Goal: Transaction & Acquisition: Obtain resource

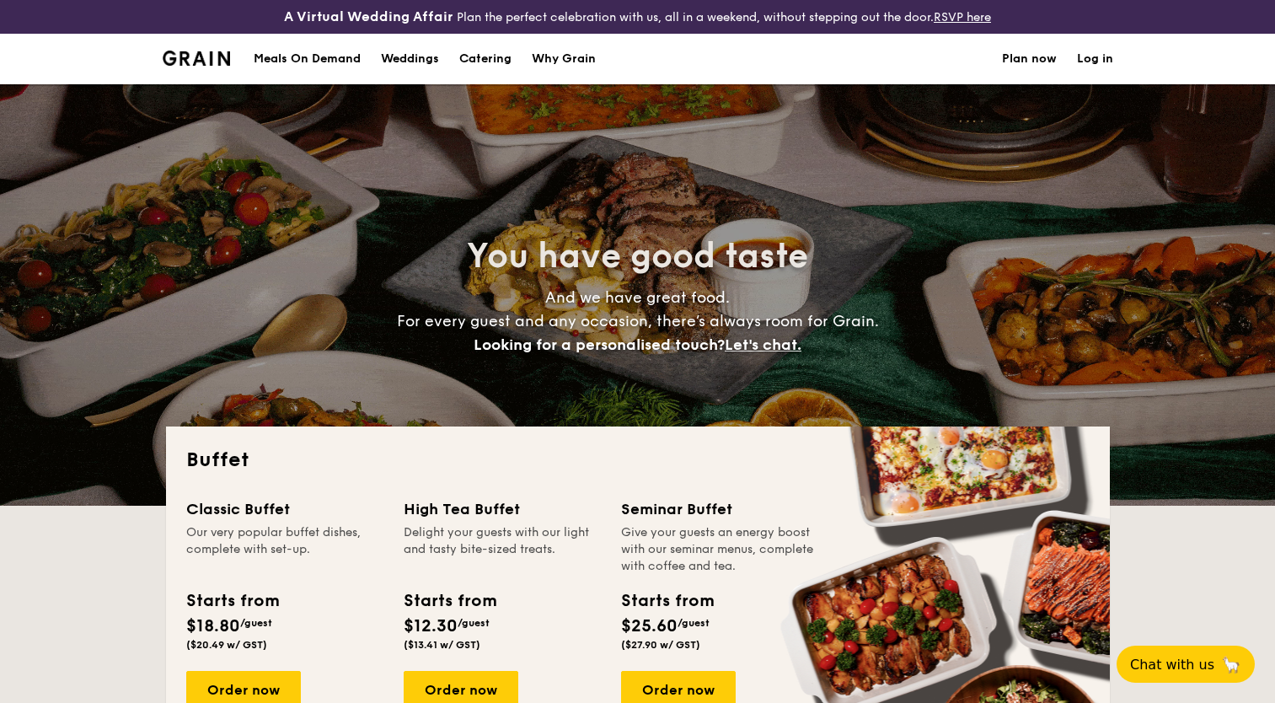
select select
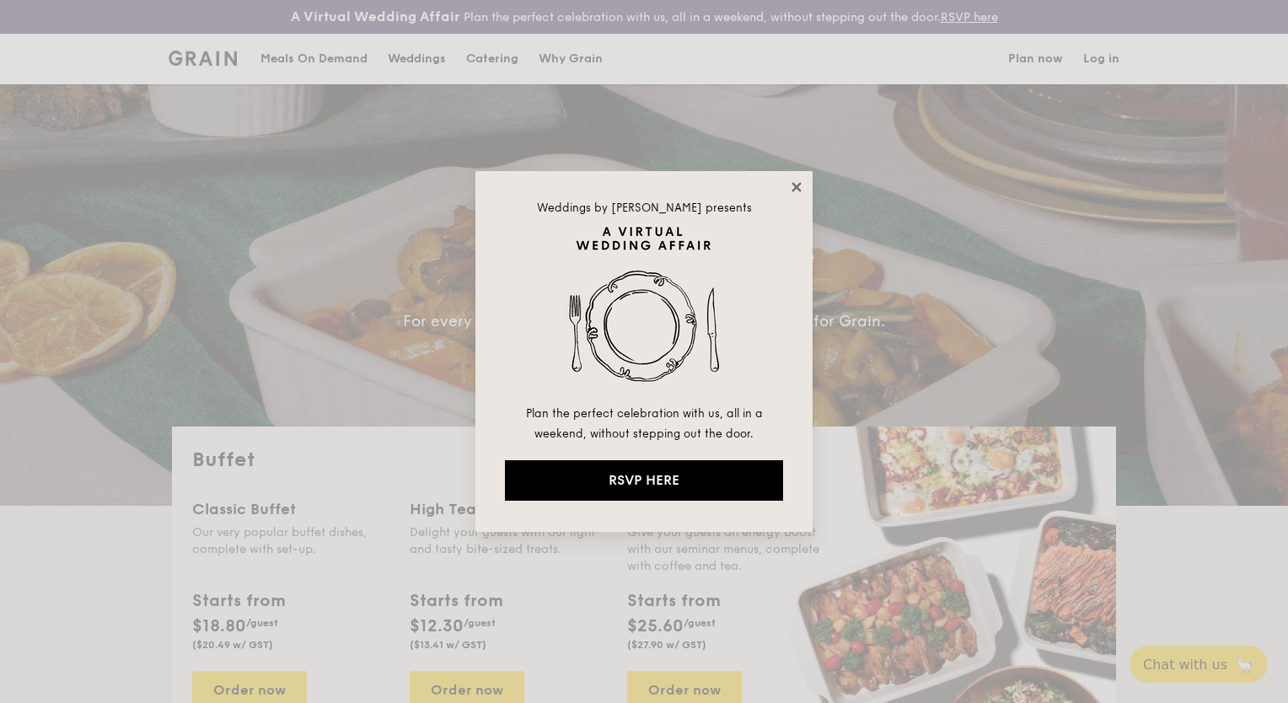
click at [801, 193] on icon at bounding box center [796, 187] width 15 height 15
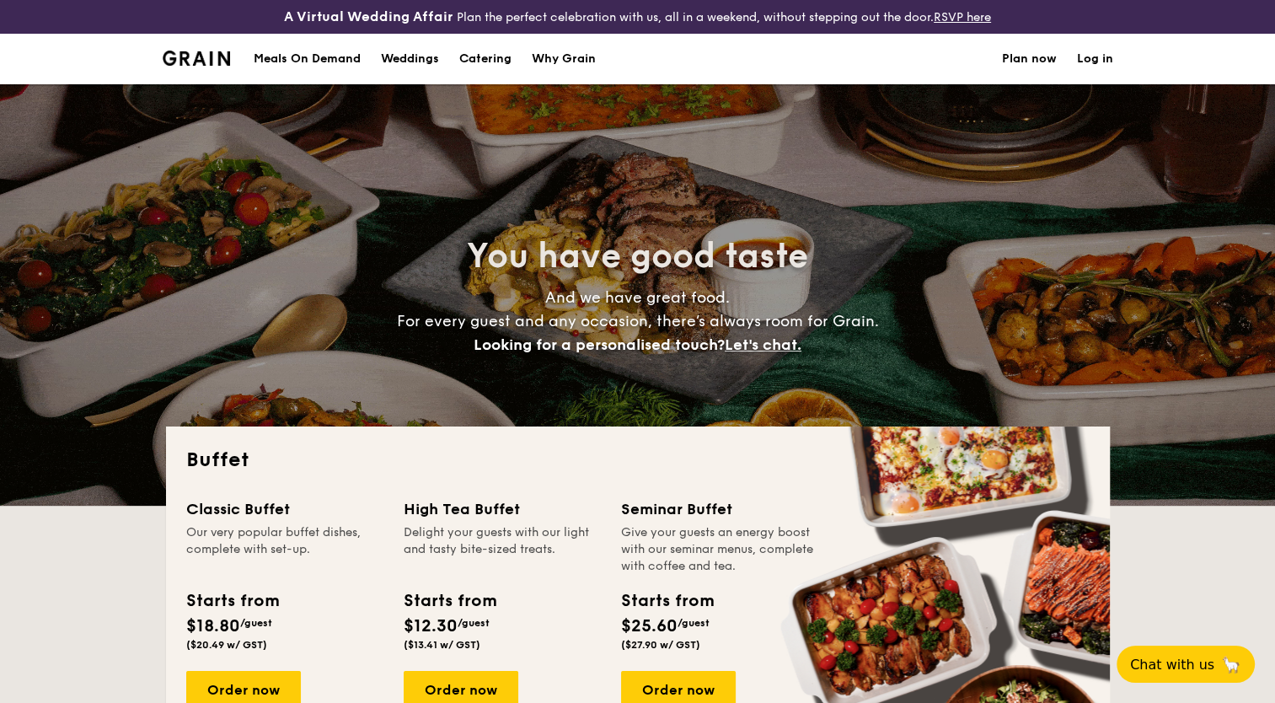
click at [495, 52] on h1 "Catering" at bounding box center [485, 59] width 52 height 51
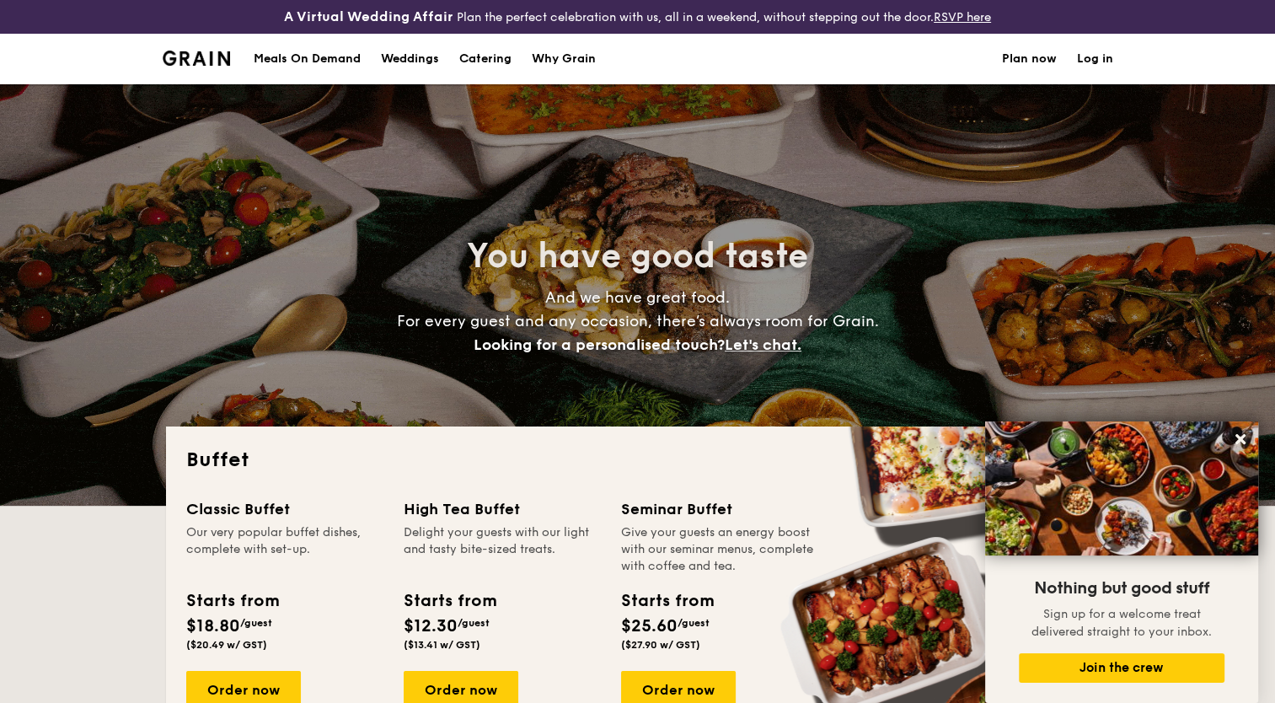
click at [501, 57] on h1 "Catering" at bounding box center [485, 59] width 52 height 51
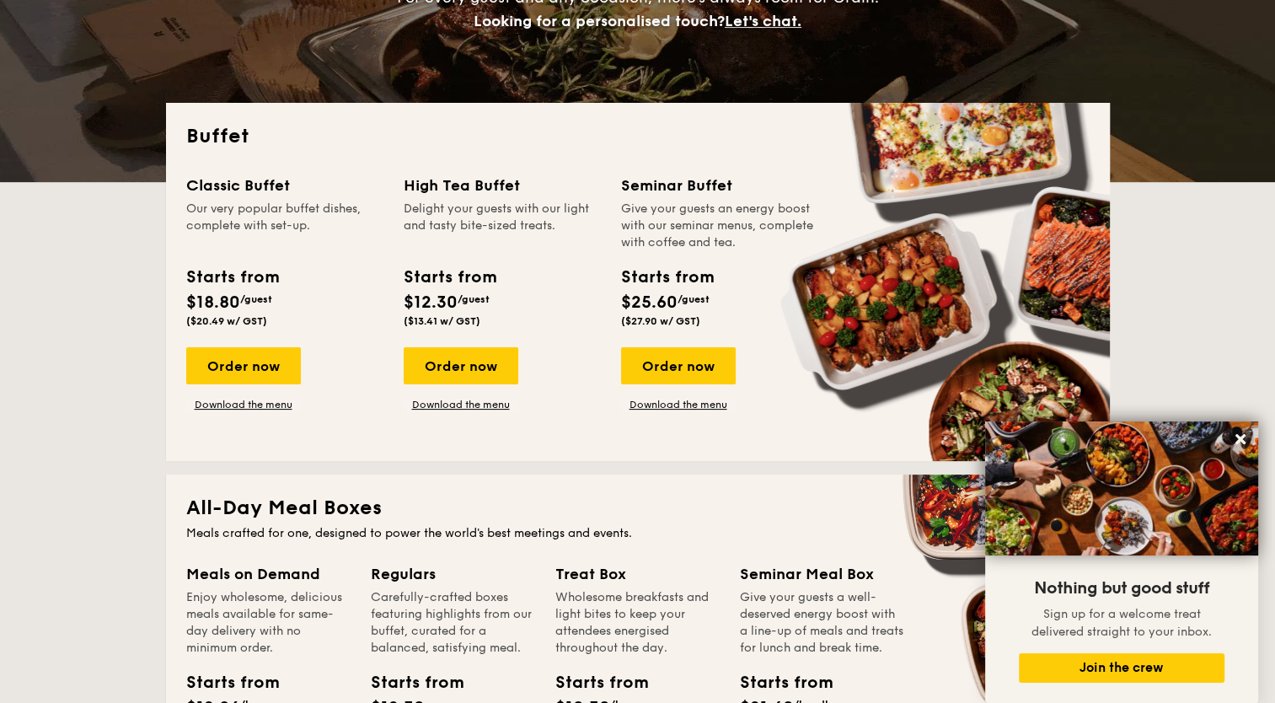
scroll to position [421, 0]
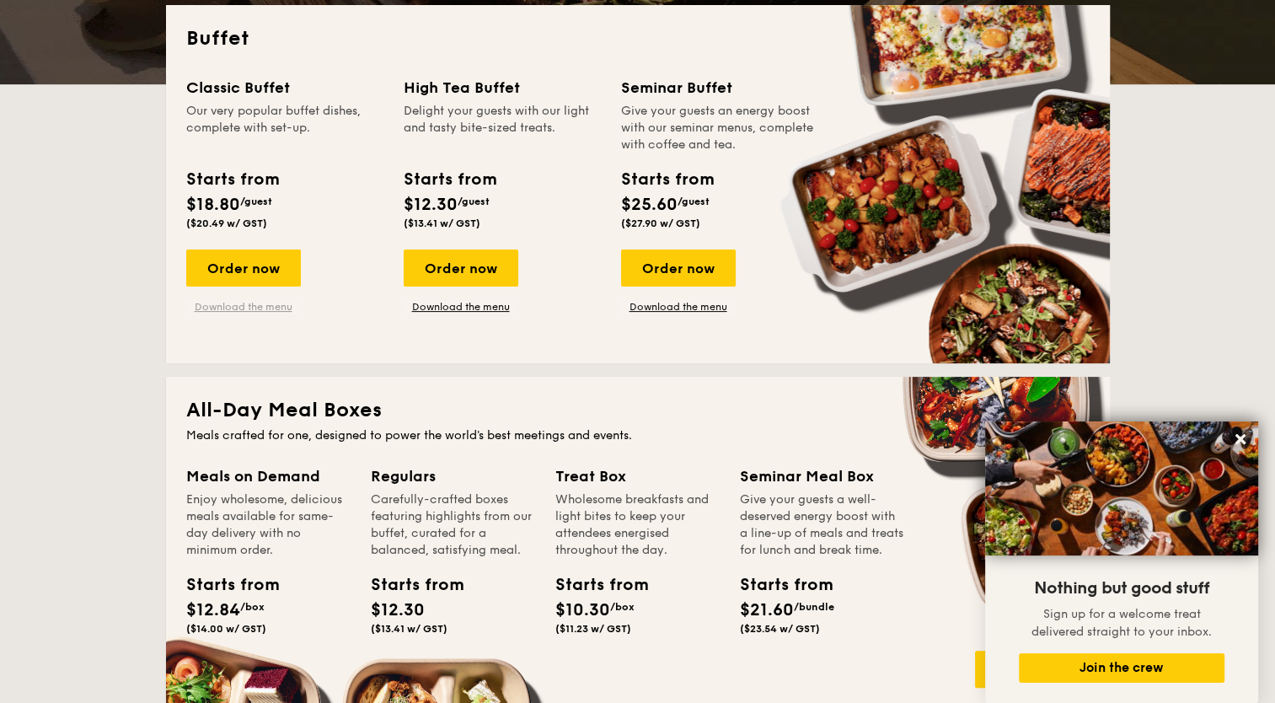
click at [259, 308] on link "Download the menu" at bounding box center [243, 306] width 115 height 13
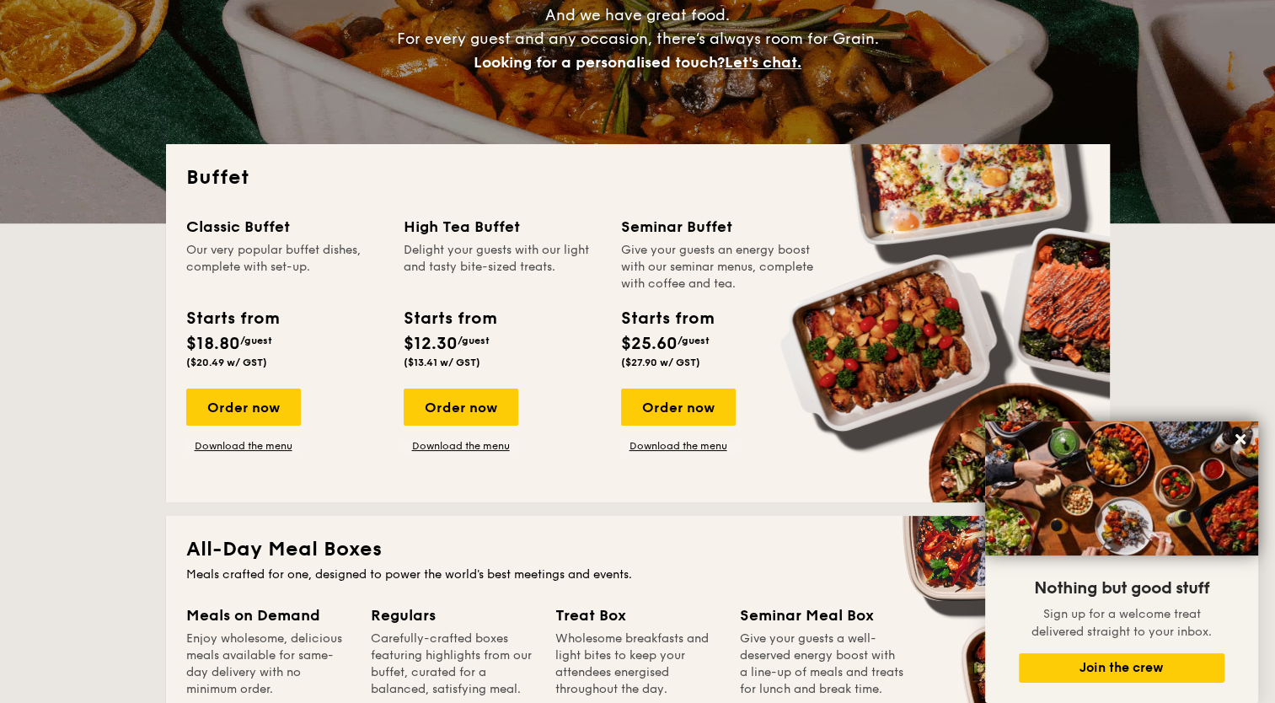
scroll to position [281, 0]
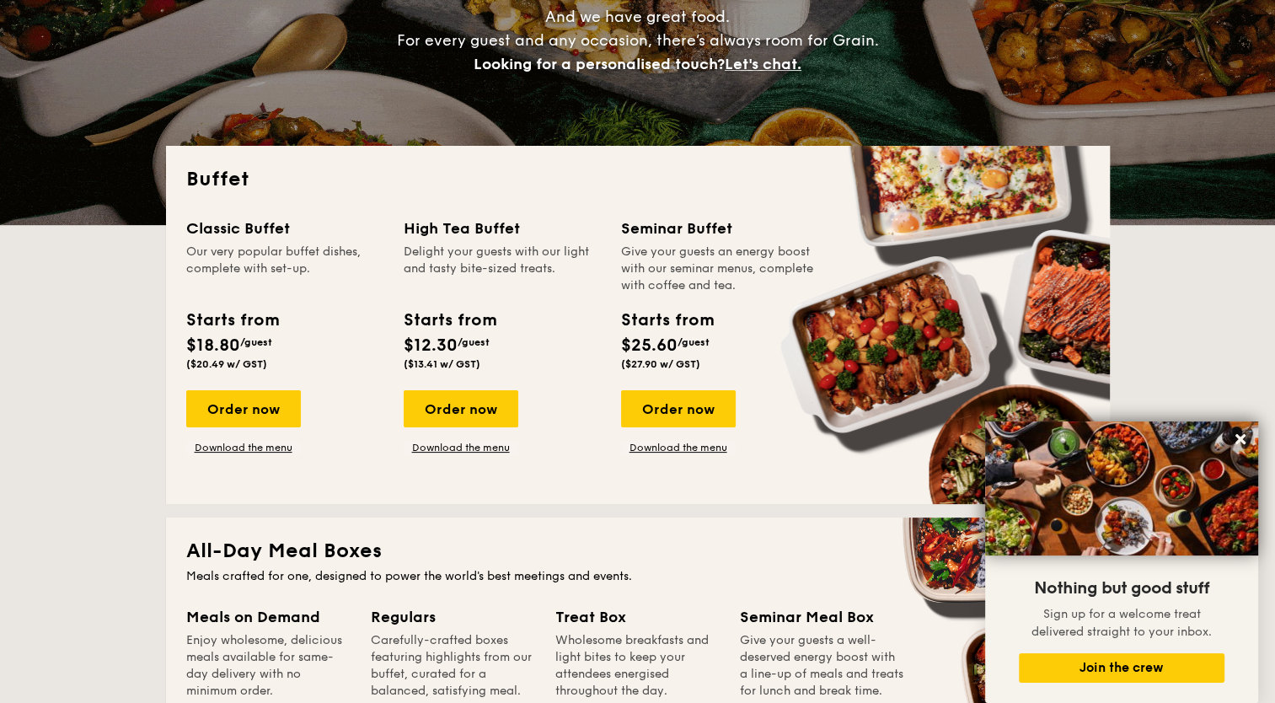
drag, startPoint x: 635, startPoint y: 230, endPoint x: 651, endPoint y: 243, distance: 19.7
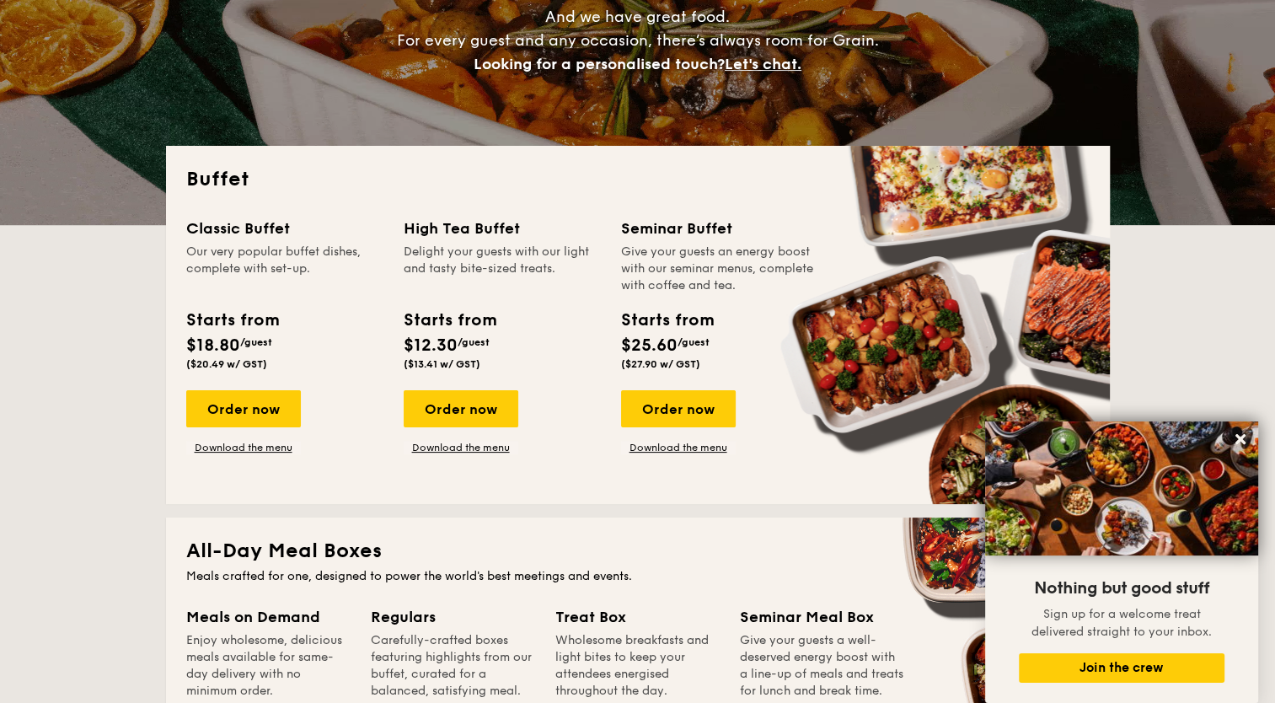
click at [648, 241] on div "Seminar Buffet Give your guests an energy boost with our seminar menus, complet…" at bounding box center [719, 256] width 197 height 78
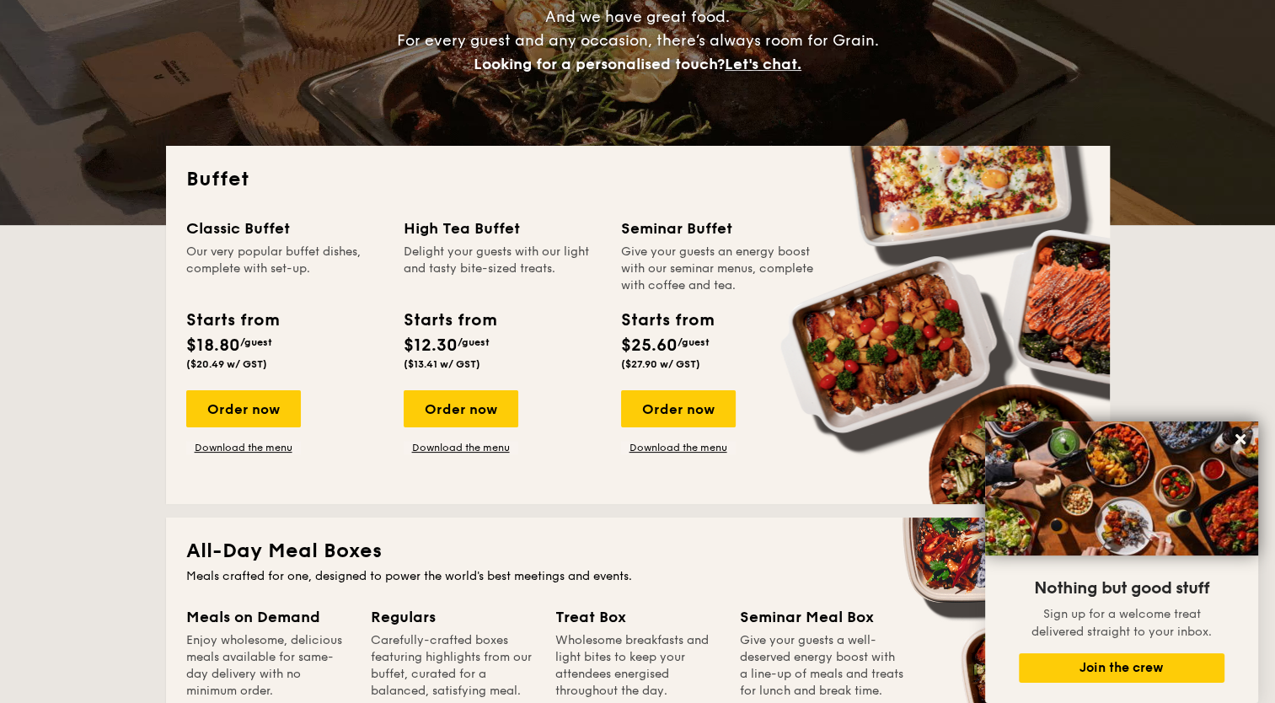
drag, startPoint x: 651, startPoint y: 243, endPoint x: 749, endPoint y: 267, distance: 101.6
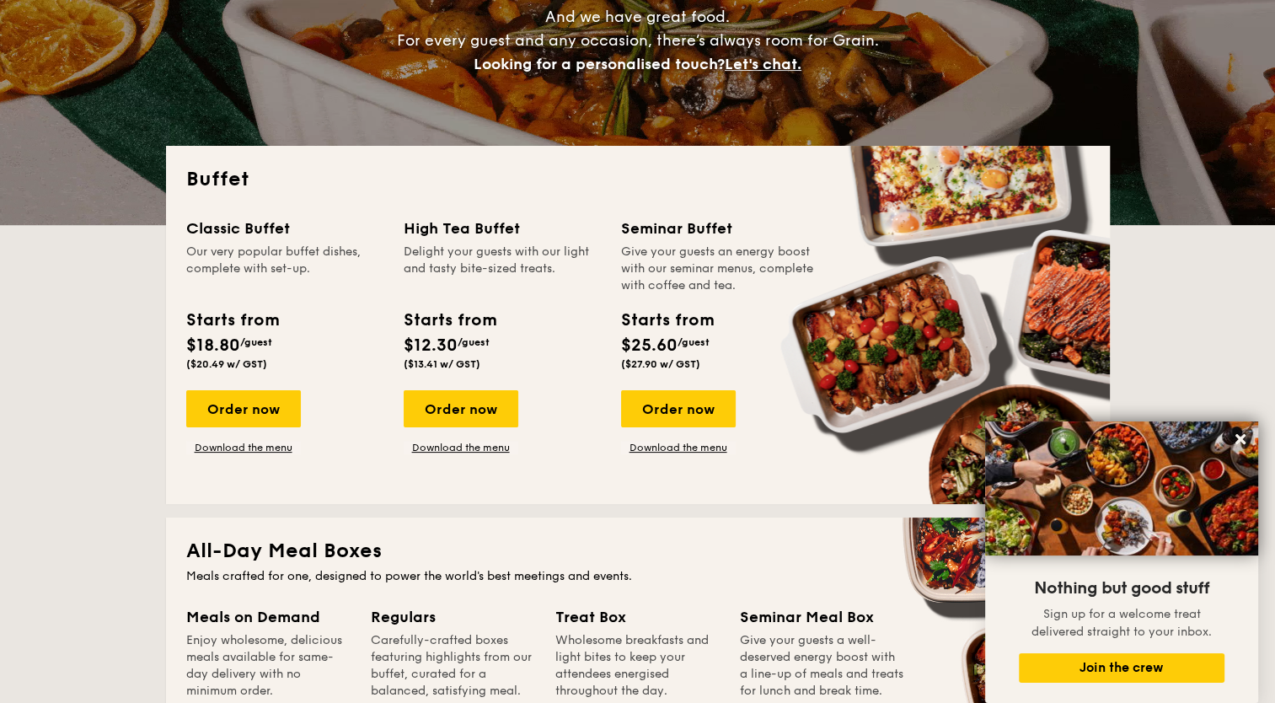
click at [749, 267] on div "Give your guests an energy boost with our seminar menus, complete with coffee a…" at bounding box center [719, 269] width 197 height 51
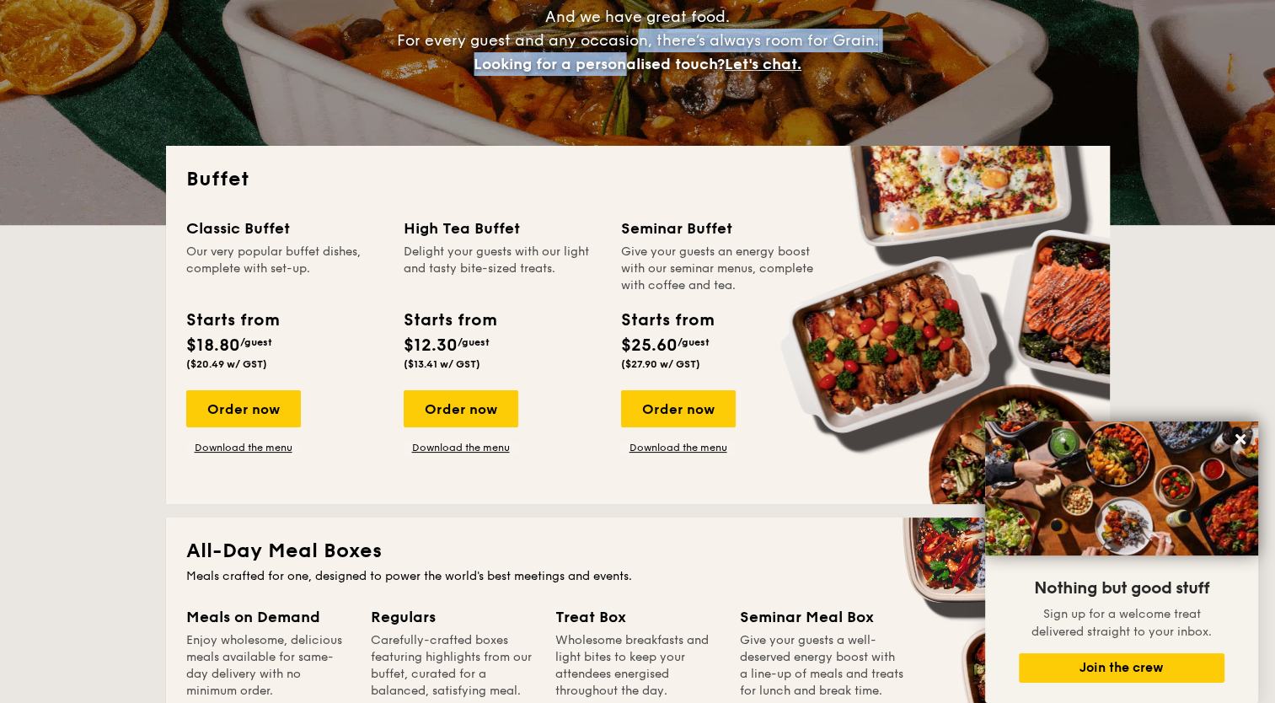
drag, startPoint x: 630, startPoint y: 47, endPoint x: 624, endPoint y: 60, distance: 14.3
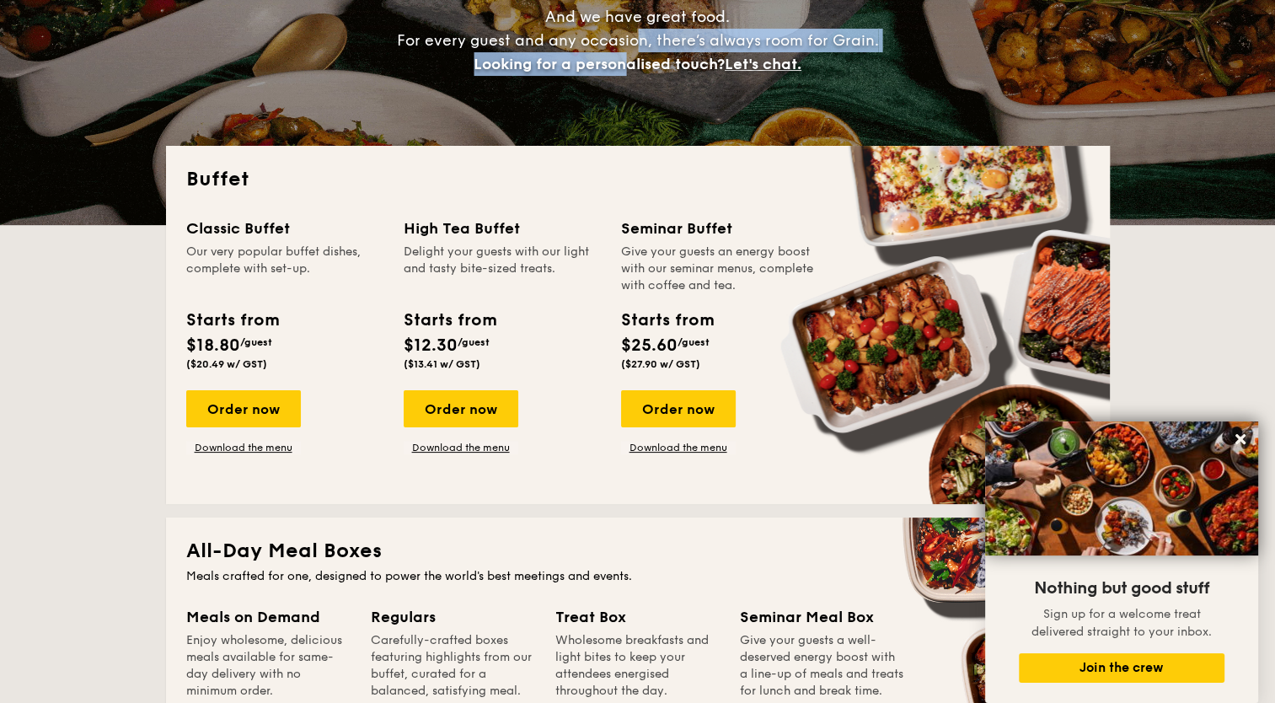
click at [624, 60] on span "And we have great food. For every guest and any occasion, there’s always room f…" at bounding box center [638, 41] width 482 height 66
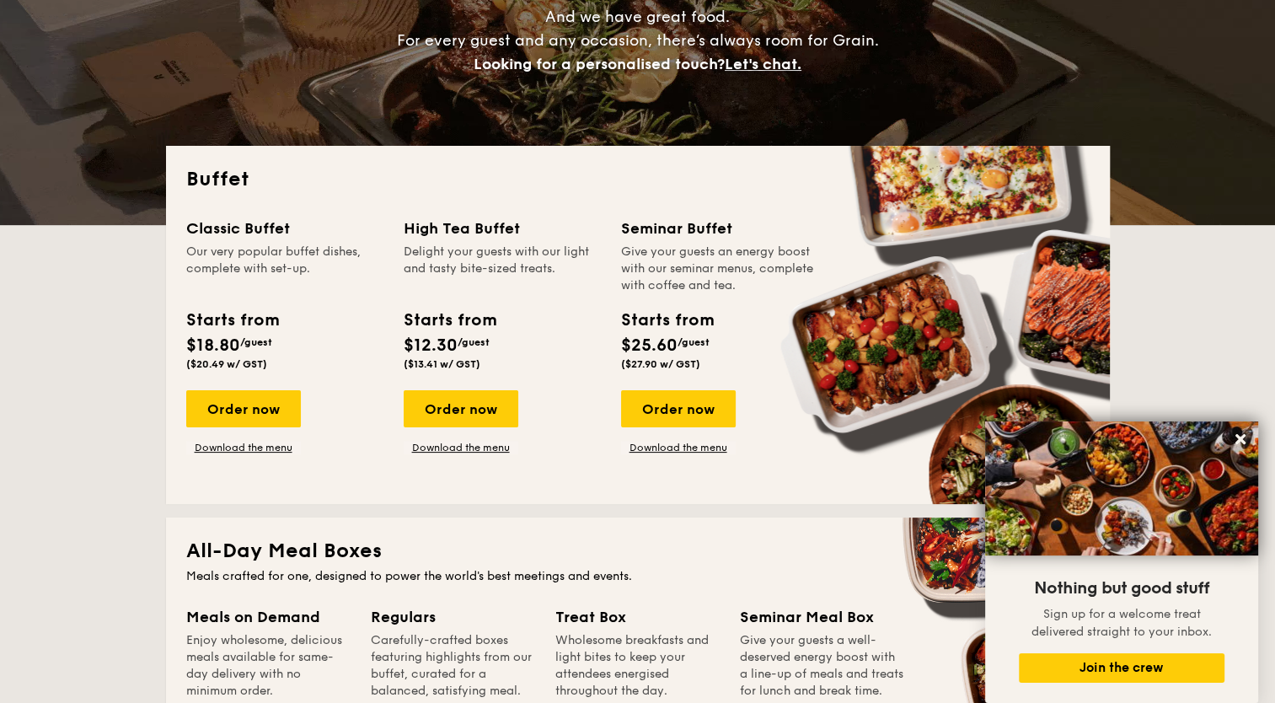
drag, startPoint x: 624, startPoint y: 60, endPoint x: 706, endPoint y: 57, distance: 82.6
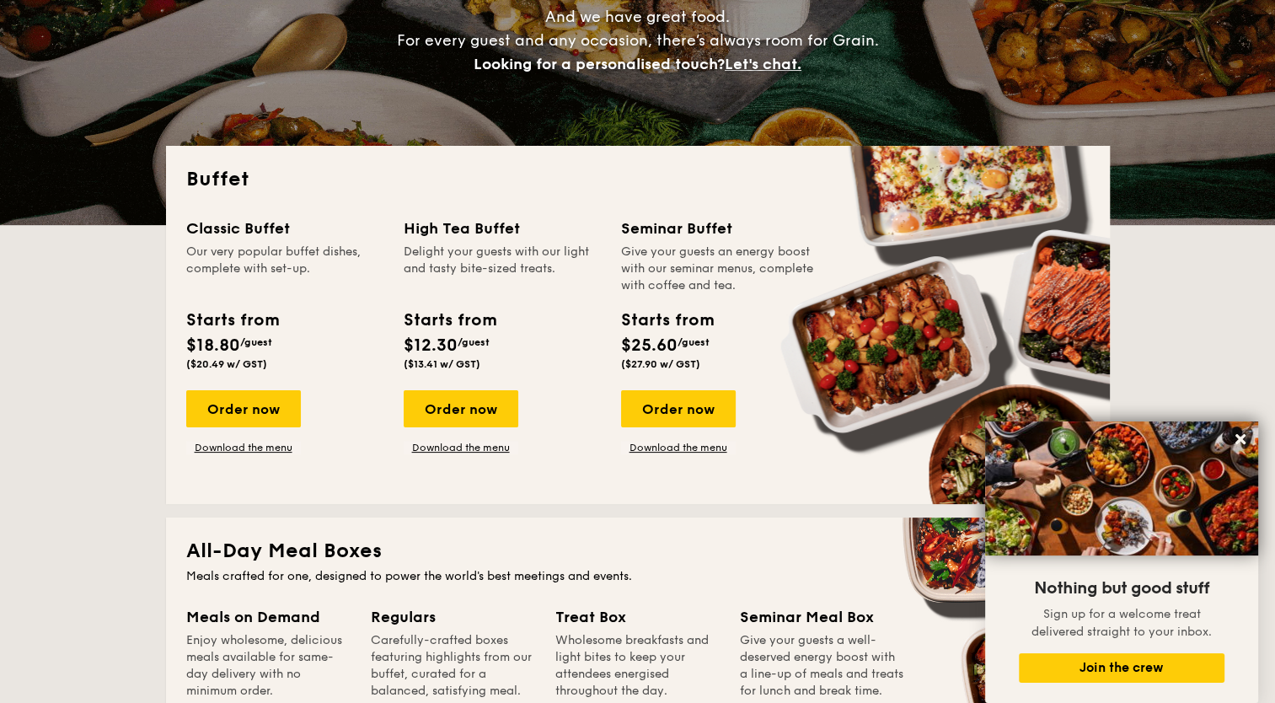
click at [683, 66] on span "Looking for a personalised touch?" at bounding box center [599, 64] width 251 height 19
